Goal: Find specific page/section: Find specific page/section

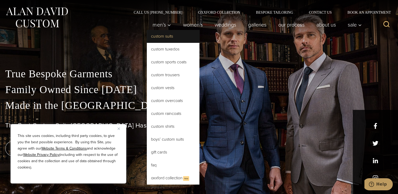
click at [165, 36] on link "Custom Suits" at bounding box center [173, 36] width 53 height 13
